Goal: Task Accomplishment & Management: Manage account settings

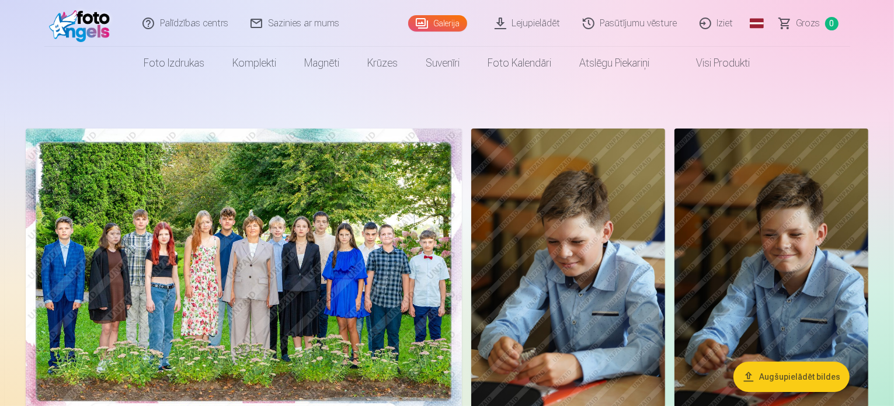
click at [724, 26] on link "Iziet" at bounding box center [717, 23] width 56 height 47
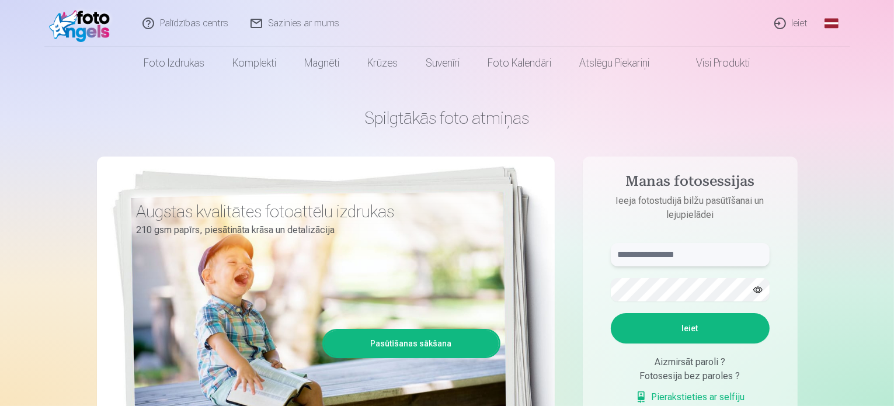
click at [679, 263] on input "text" at bounding box center [690, 254] width 159 height 23
type input "**********"
click at [680, 322] on button "Ieiet" at bounding box center [690, 328] width 159 height 30
